Goal: Task Accomplishment & Management: Complete application form

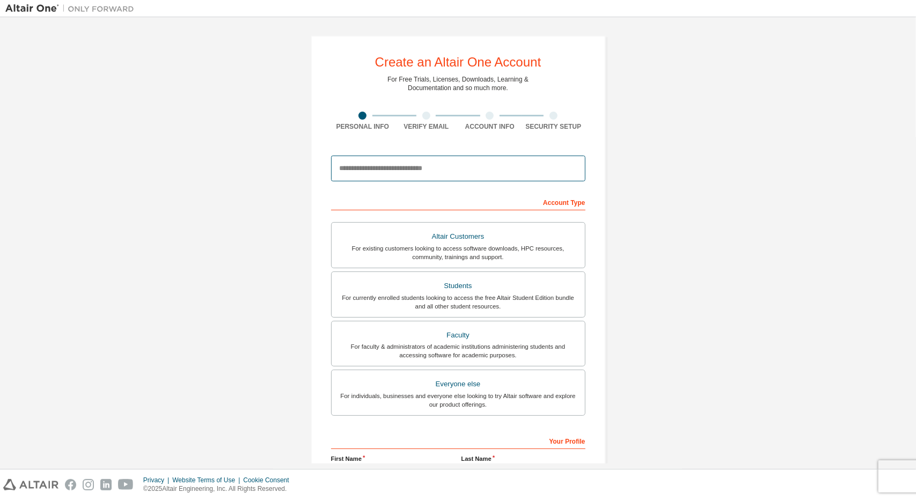
click at [465, 171] on input "email" at bounding box center [458, 169] width 254 height 26
drag, startPoint x: 426, startPoint y: 165, endPoint x: 160, endPoint y: 157, distance: 265.8
click at [160, 157] on div "Create an Altair One Account For Free Trials, Licenses, Downloads, Learning & D…" at bounding box center [458, 307] width 906 height 568
paste input "**********"
type input "**********"
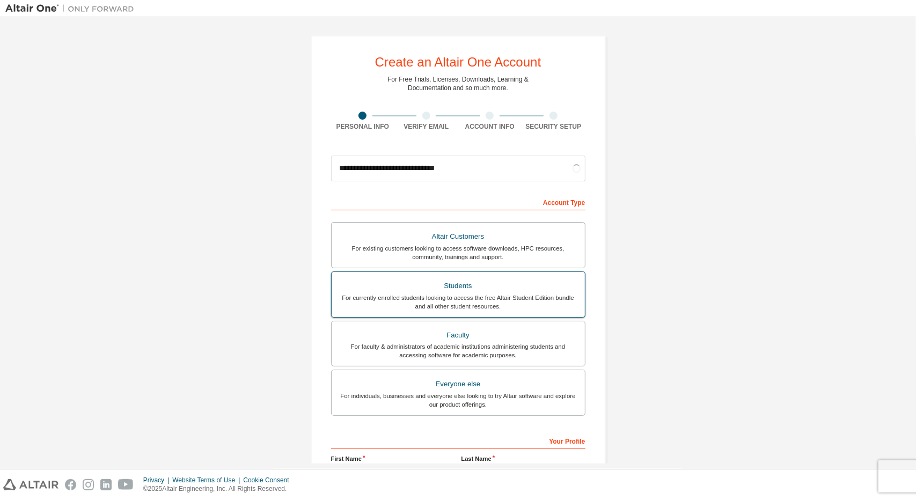
click at [490, 291] on div "Students" at bounding box center [458, 286] width 240 height 15
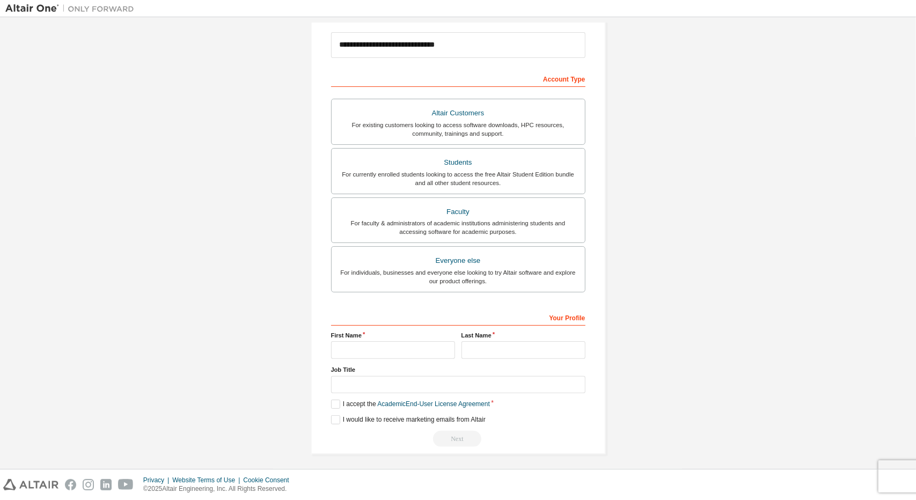
scroll to position [125, 0]
click at [369, 341] on input "text" at bounding box center [393, 349] width 124 height 18
type input "****"
click at [338, 401] on label "I accept the Academic End-User License Agreement" at bounding box center [410, 403] width 159 height 9
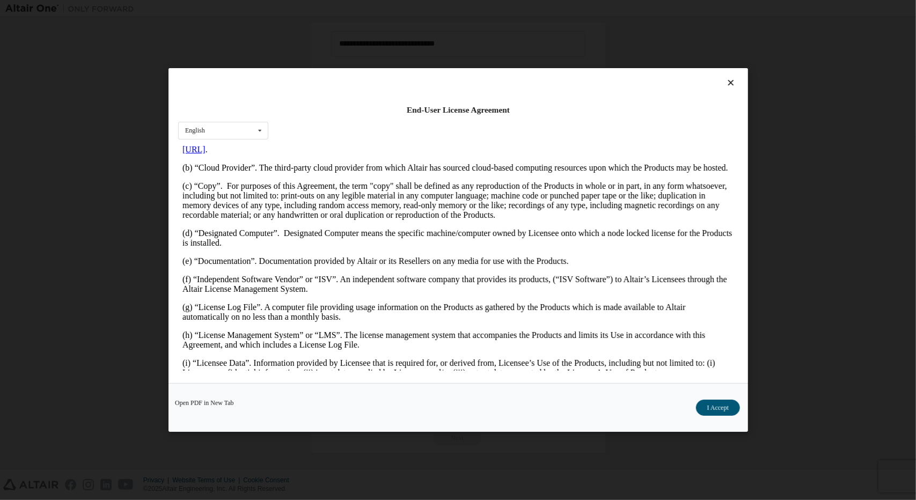
scroll to position [268, 0]
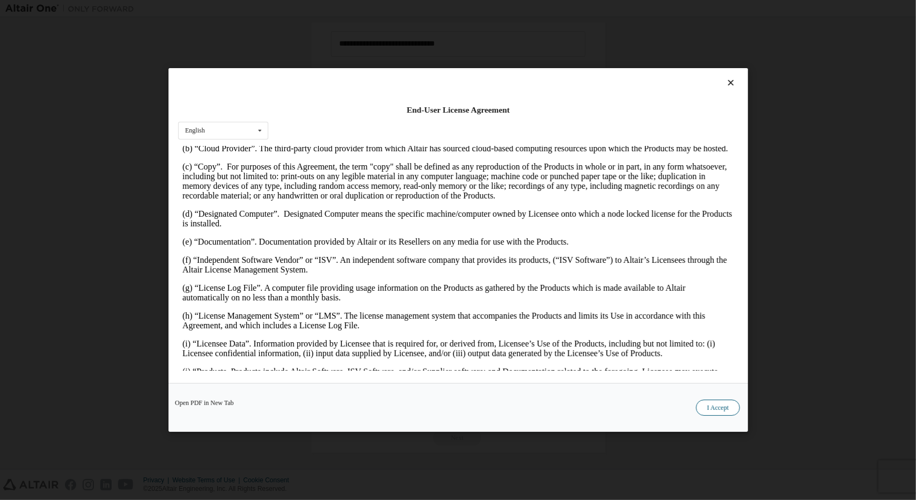
click at [718, 413] on button "I Accept" at bounding box center [718, 408] width 44 height 16
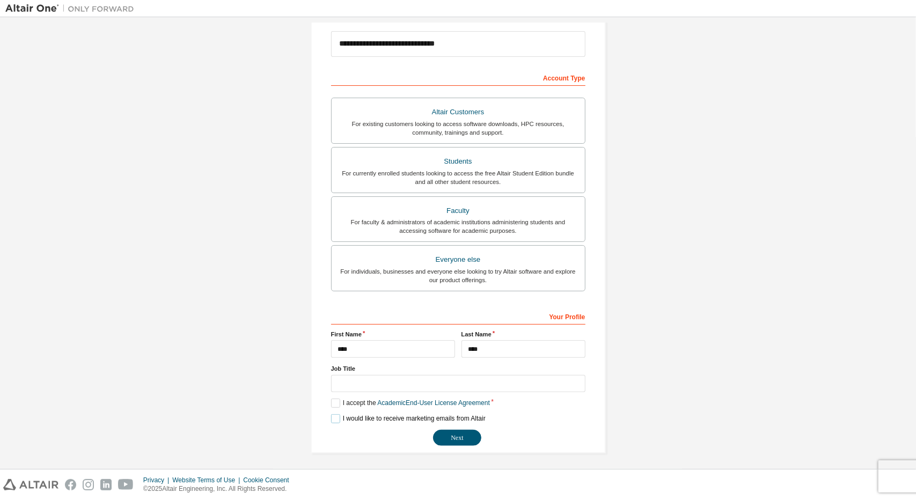
click at [352, 417] on label "I would like to receive marketing emails from Altair" at bounding box center [408, 418] width 155 height 9
click at [382, 379] on input "text" at bounding box center [458, 384] width 254 height 18
click at [436, 419] on label "I would like to receive marketing emails from Altair" at bounding box center [408, 418] width 155 height 9
click at [479, 380] on input "text" at bounding box center [458, 384] width 254 height 18
type input "*******"
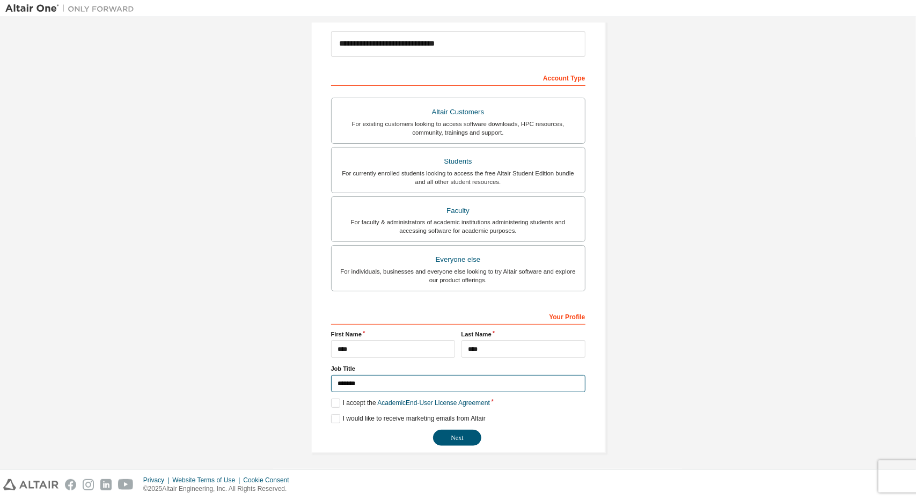
click at [433, 430] on button "Next" at bounding box center [457, 438] width 48 height 16
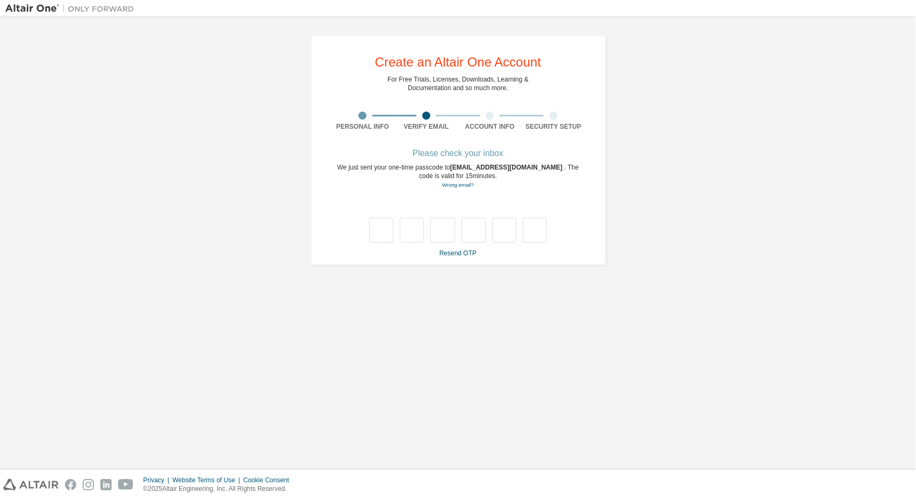
scroll to position [0, 0]
type input "*"
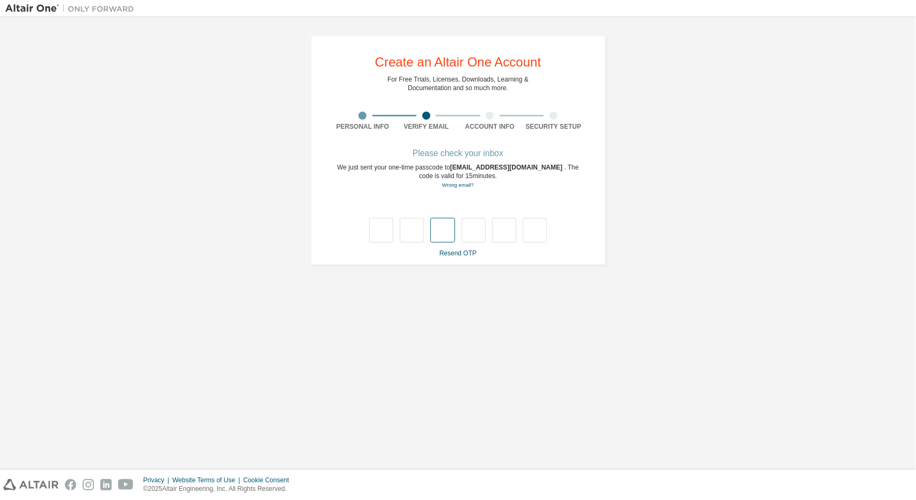
type input "*"
